Goal: Task Accomplishment & Management: Complete application form

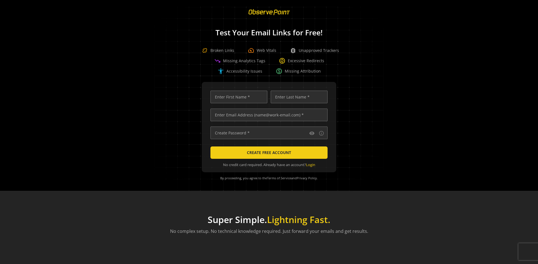
scroll to position [0, 1812]
click at [267, 115] on input "text" at bounding box center [268, 114] width 117 height 13
type input "[EMAIL_ADDRESS][DOMAIN_NAME]"
click at [237, 97] on input "text" at bounding box center [238, 96] width 57 height 13
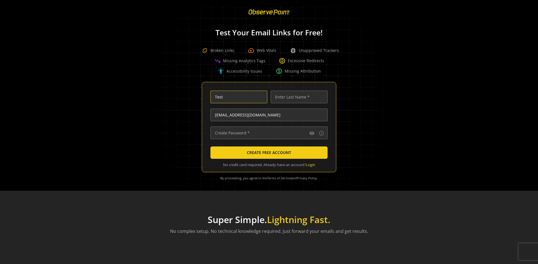
type input "Test"
click at [297, 97] on input "text" at bounding box center [299, 96] width 57 height 13
type input "Test"
click at [267, 132] on input "text" at bounding box center [268, 132] width 117 height 13
type input "••••••••••••••"
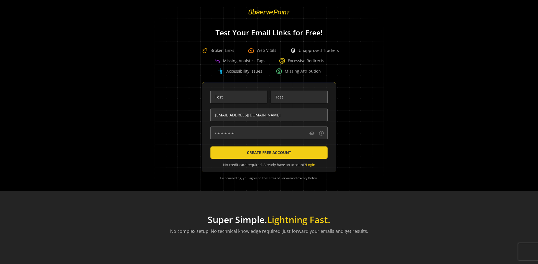
click at [267, 152] on span "CREATE FREE ACCOUNT" at bounding box center [269, 152] width 44 height 10
